Goal: Book appointment/travel/reservation

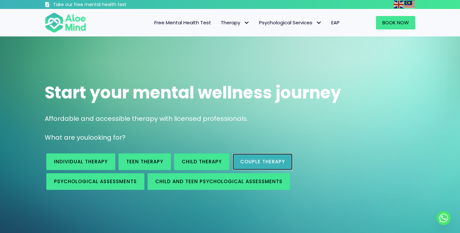
click at [245, 163] on span "Couple therapy" at bounding box center [262, 161] width 45 height 7
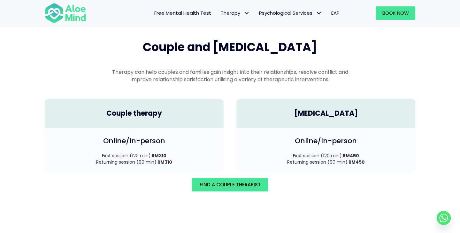
scroll to position [890, 0]
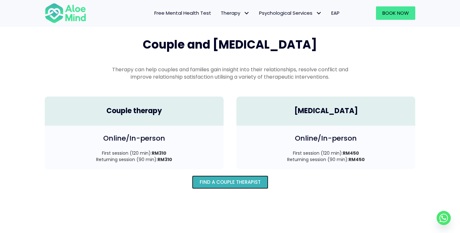
click at [216, 178] on span "Find A Couple Therapist" at bounding box center [230, 181] width 61 height 7
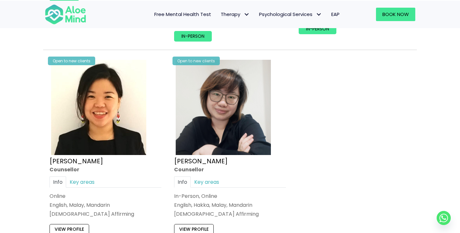
scroll to position [581, 0]
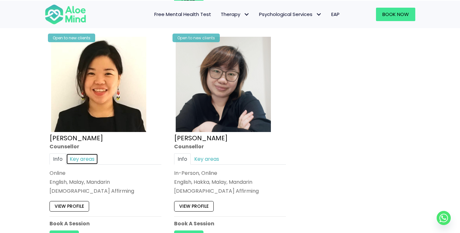
click at [89, 153] on link "Key areas" at bounding box center [82, 158] width 32 height 11
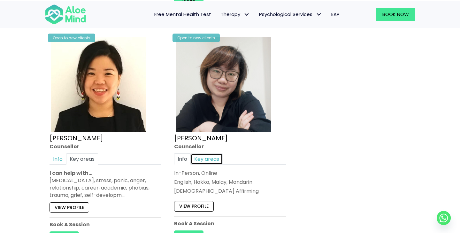
click at [207, 157] on link "Key areas" at bounding box center [207, 158] width 32 height 11
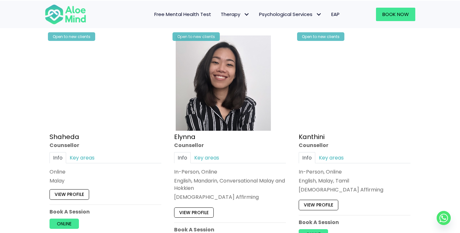
scroll to position [339, 0]
